Goal: Task Accomplishment & Management: Manage account settings

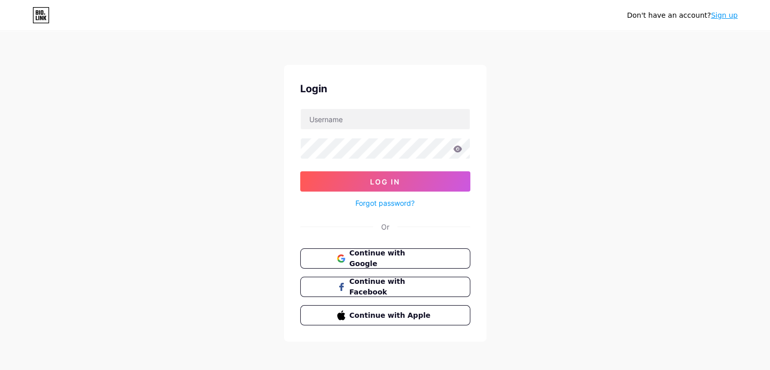
type input "[EMAIL_ADDRESS][DOMAIN_NAME]"
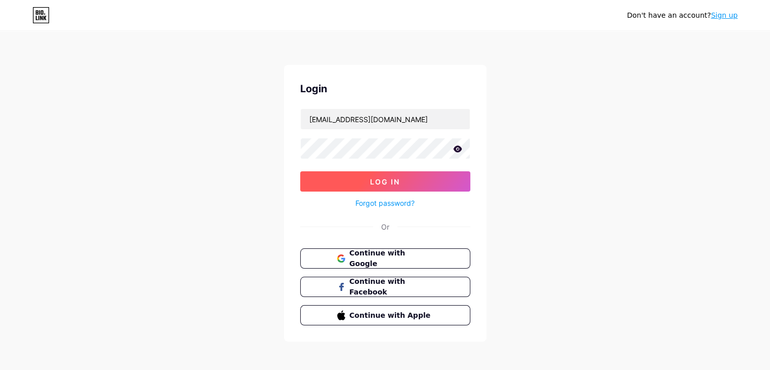
click at [380, 179] on span "Log In" at bounding box center [385, 181] width 30 height 9
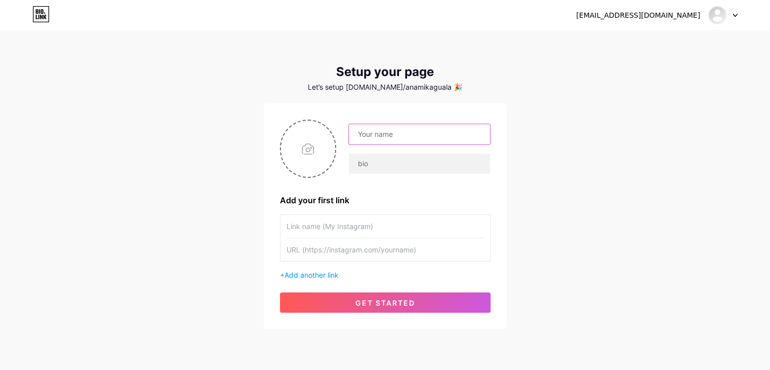
click at [404, 138] on input "text" at bounding box center [419, 134] width 141 height 20
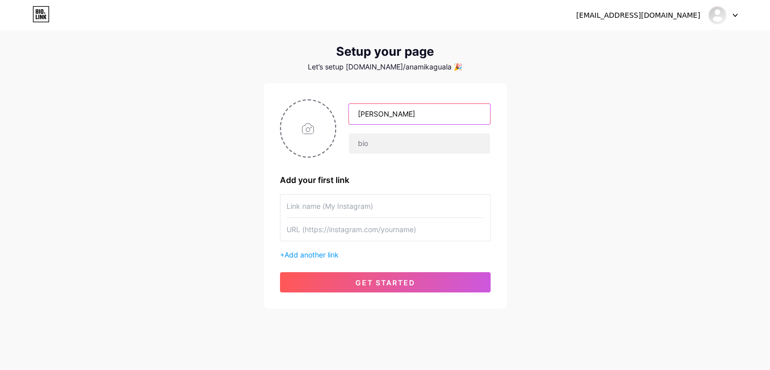
scroll to position [32, 0]
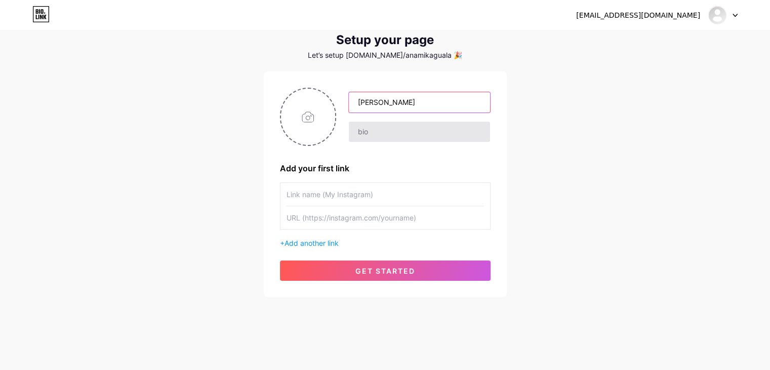
type input "[PERSON_NAME]"
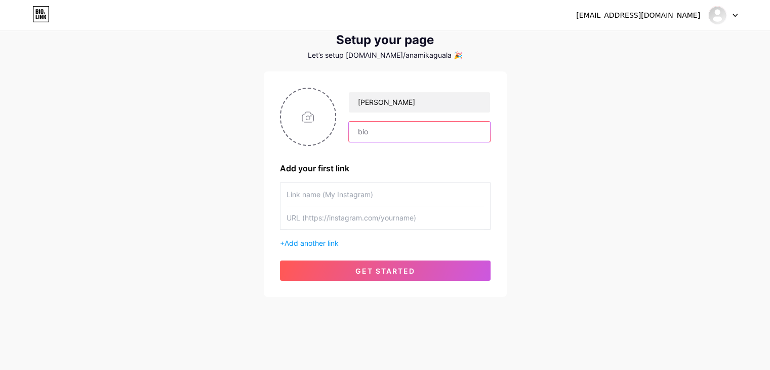
click at [389, 134] on input "text" at bounding box center [419, 131] width 141 height 20
type input "Professional Digital Marketer"
click at [306, 122] on input "file" at bounding box center [308, 117] width 55 height 56
type input "C:\fakepath\[PERSON_NAME].jpg"
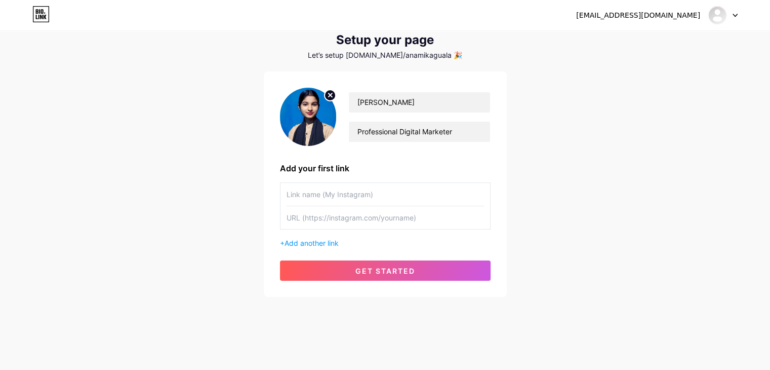
click at [562, 143] on div "[EMAIL_ADDRESS][DOMAIN_NAME] Dashboard Logout Setup your page Let’s setup [DOMA…" at bounding box center [385, 148] width 770 height 361
click at [316, 197] on input "text" at bounding box center [385, 194] width 197 height 23
click at [339, 238] on span "Add another link" at bounding box center [311, 242] width 54 height 9
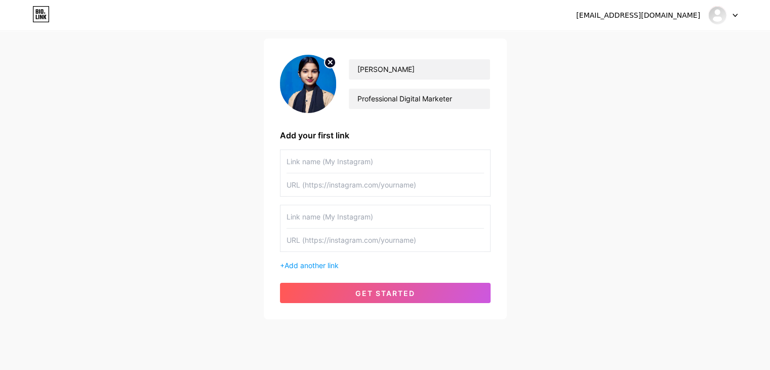
scroll to position [83, 0]
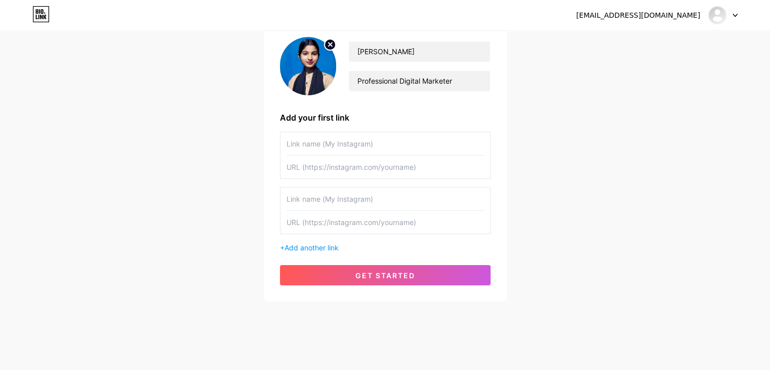
click at [353, 146] on input "text" at bounding box center [385, 143] width 197 height 23
click at [354, 145] on input "text" at bounding box center [385, 143] width 197 height 23
type input "Connect on Facebook"
paste input "[URL][DOMAIN_NAME]"
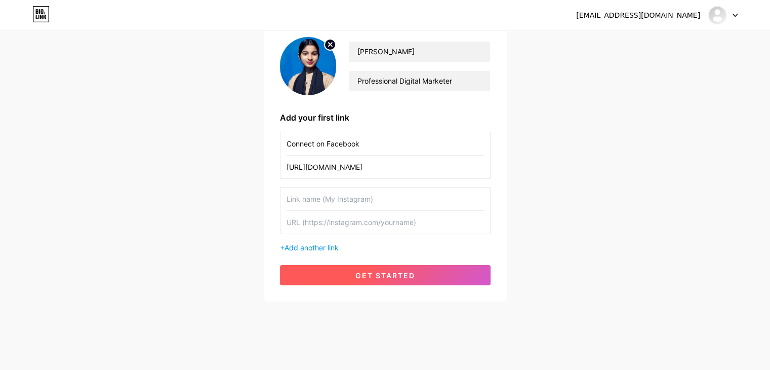
type input "[URL][DOMAIN_NAME]"
click at [409, 276] on span "get started" at bounding box center [385, 275] width 60 height 9
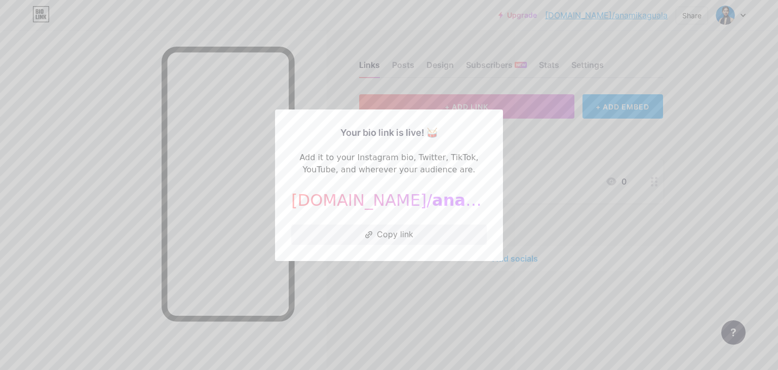
click at [334, 195] on div "[DOMAIN_NAME]/ anamikaguala" at bounding box center [388, 200] width 195 height 24
click at [387, 270] on div at bounding box center [389, 185] width 778 height 370
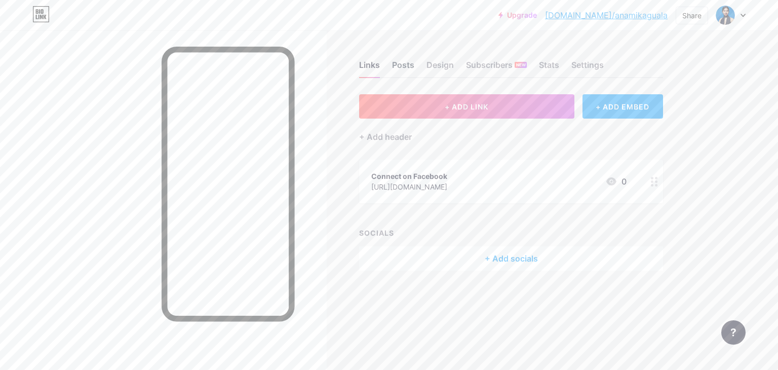
click at [401, 66] on div "Posts" at bounding box center [403, 68] width 22 height 18
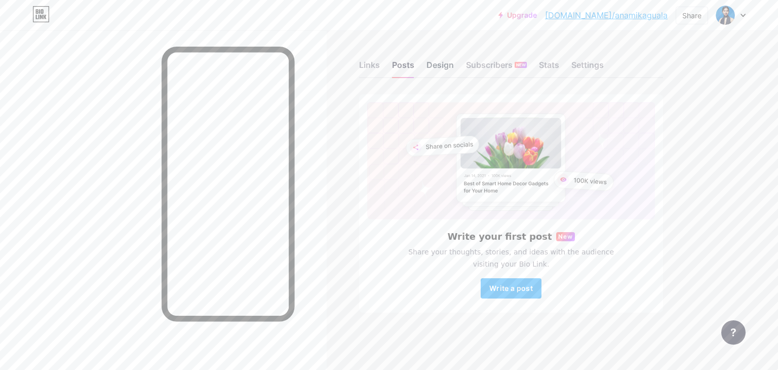
click at [447, 62] on div "Design" at bounding box center [439, 68] width 27 height 18
click at [497, 60] on div "Subscribers NEW" at bounding box center [496, 68] width 61 height 18
click at [540, 62] on div "Stats" at bounding box center [549, 68] width 20 height 18
click at [575, 61] on div "Settings" at bounding box center [587, 68] width 32 height 18
click at [372, 66] on div "Links" at bounding box center [369, 68] width 21 height 18
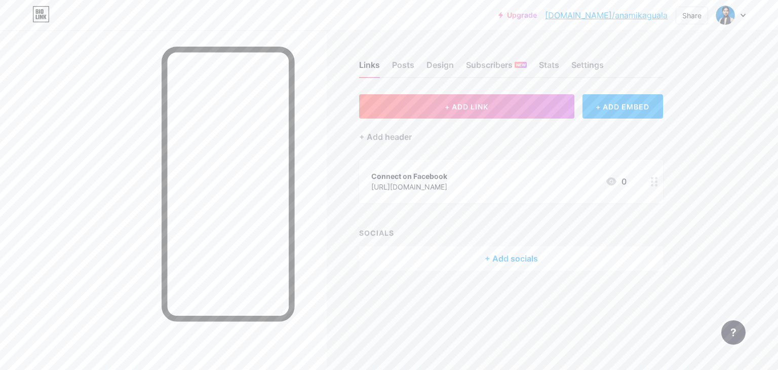
click at [500, 252] on div "+ Add socials" at bounding box center [511, 258] width 304 height 24
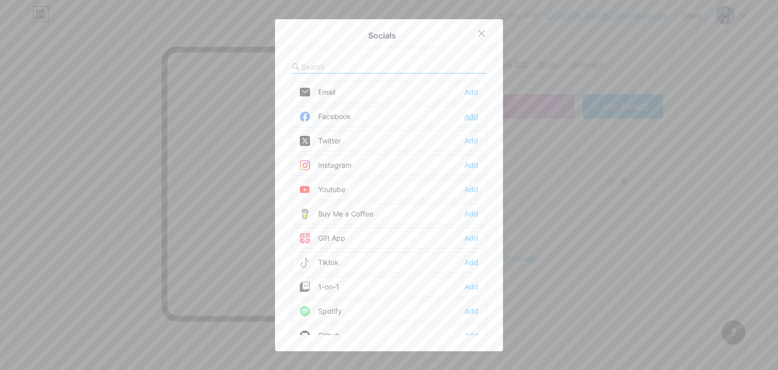
click at [468, 116] on div "Add" at bounding box center [471, 116] width 14 height 10
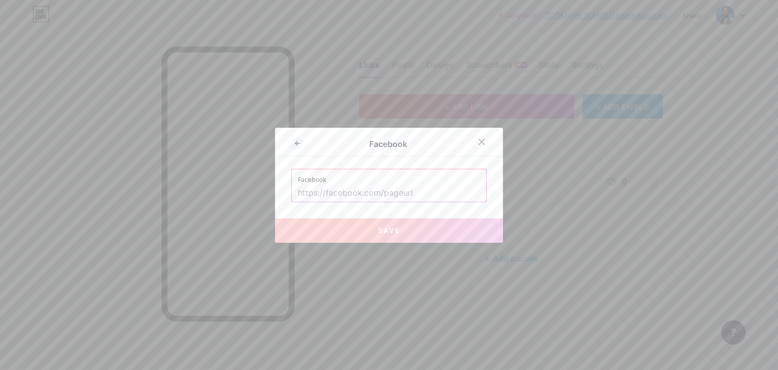
click at [398, 204] on div "Facebook Facebook Save" at bounding box center [389, 185] width 228 height 115
click at [404, 192] on input "text" at bounding box center [389, 192] width 182 height 17
click at [480, 143] on icon at bounding box center [481, 142] width 8 height 8
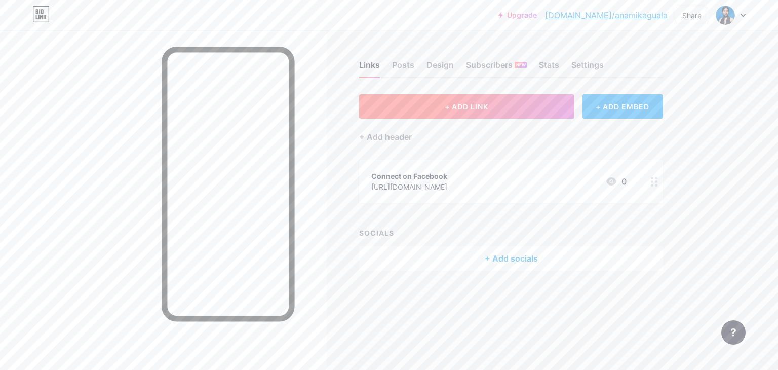
click at [441, 98] on button "+ ADD LINK" at bounding box center [466, 106] width 215 height 24
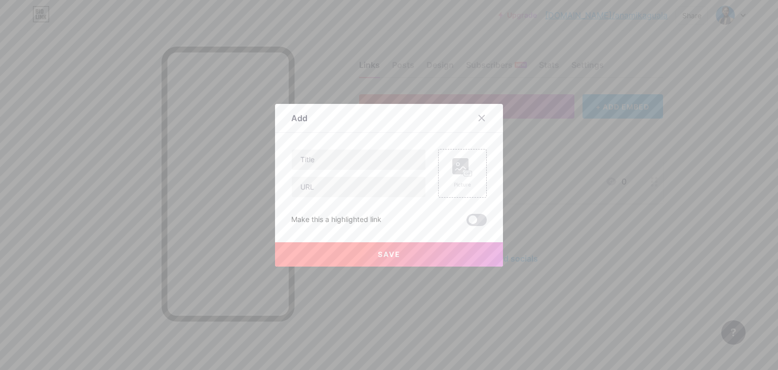
click at [474, 218] on span at bounding box center [476, 220] width 20 height 12
click at [466, 222] on input "checkbox" at bounding box center [466, 222] width 0 height 0
click at [321, 161] on input "text" at bounding box center [359, 159] width 134 height 20
type input "View My LinkedIn Profile"
click at [314, 181] on input "text" at bounding box center [359, 187] width 134 height 20
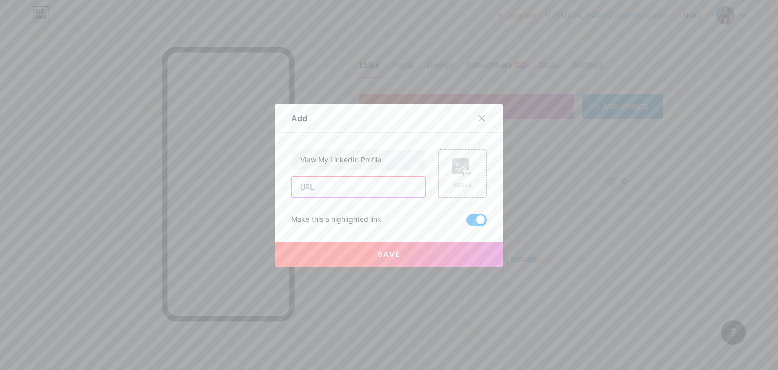
paste input "[URL][DOMAIN_NAME][PERSON_NAME]"
type input "[URL][DOMAIN_NAME][PERSON_NAME]"
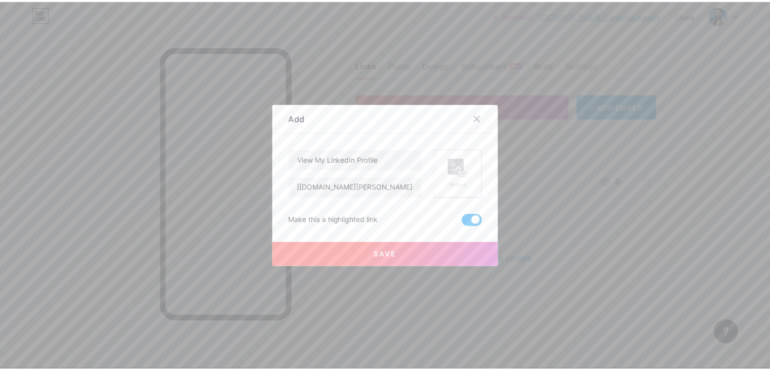
scroll to position [0, 0]
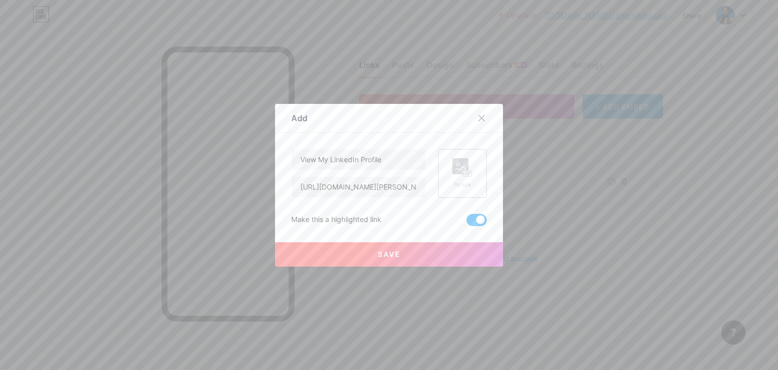
click at [452, 171] on icon at bounding box center [462, 167] width 20 height 19
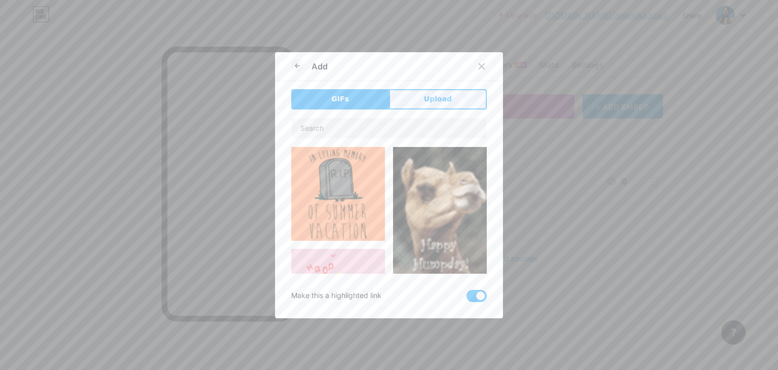
click at [436, 95] on span "Upload" at bounding box center [438, 99] width 28 height 11
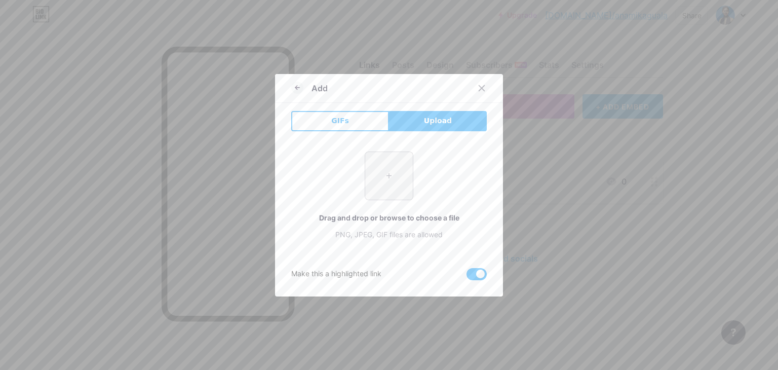
click at [385, 177] on input "file" at bounding box center [389, 176] width 48 height 48
type input "C:\fakepath\[PERSON_NAME].jpg"
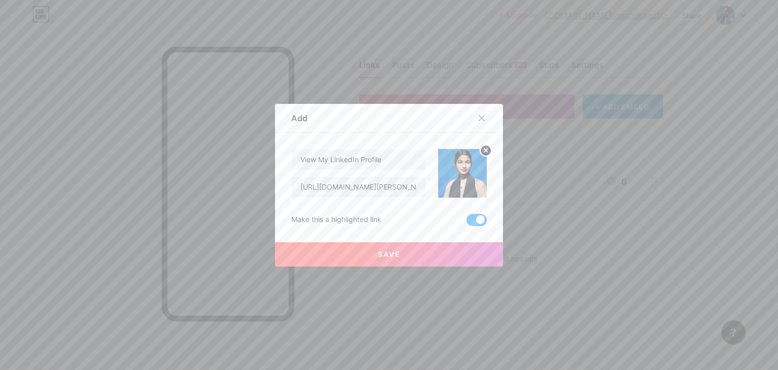
click at [393, 252] on span "Save" at bounding box center [389, 254] width 23 height 9
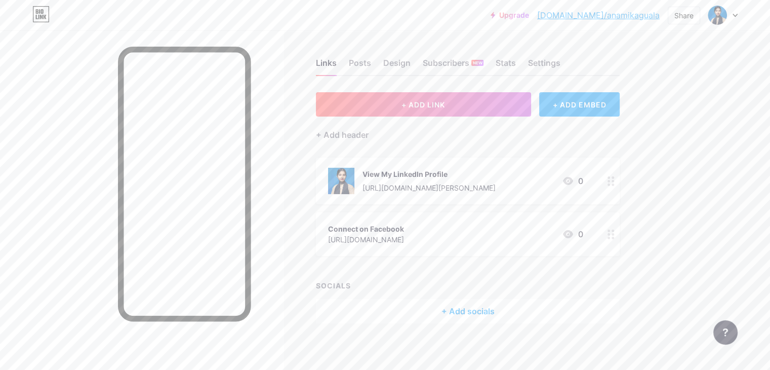
scroll to position [6, 0]
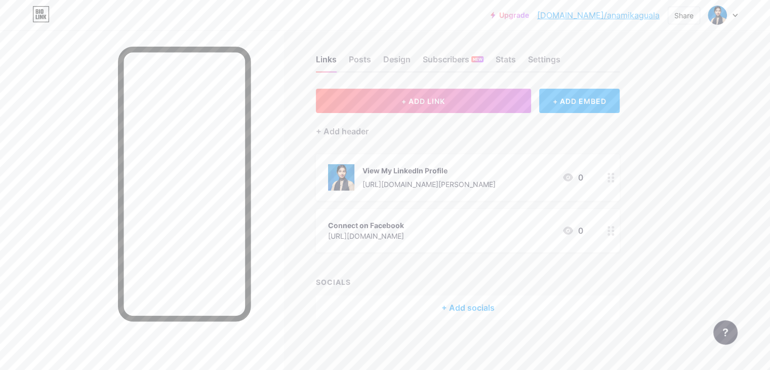
click at [332, 209] on div "Links Posts Design Subscribers NEW Stats Settings + ADD LINK + ADD EMBED + Add …" at bounding box center [331, 197] width 662 height 345
